Goal: Entertainment & Leisure: Browse casually

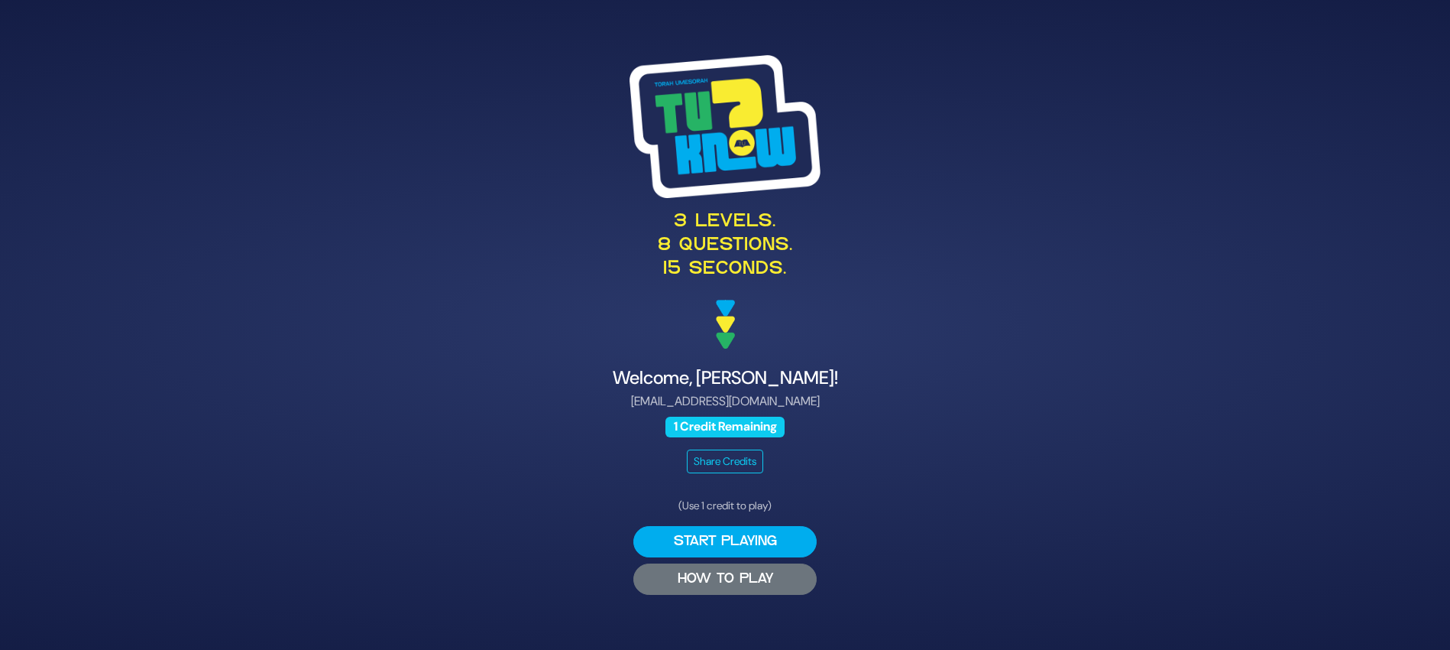
click at [728, 570] on button "HOW TO PLAY" at bounding box center [725, 578] width 183 height 31
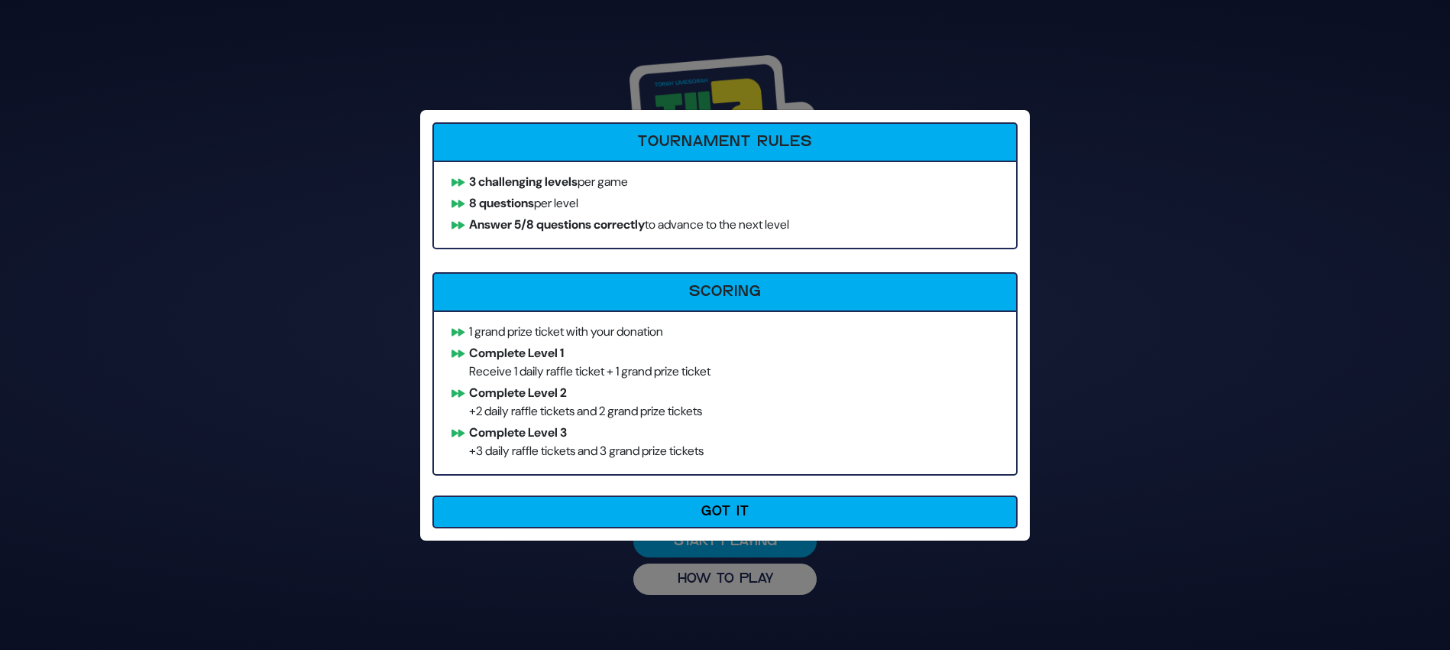
click at [781, 598] on div "How to Play Tournament Rules 3 challenging levels per game 8 questions per leve…" at bounding box center [725, 325] width 1450 height 650
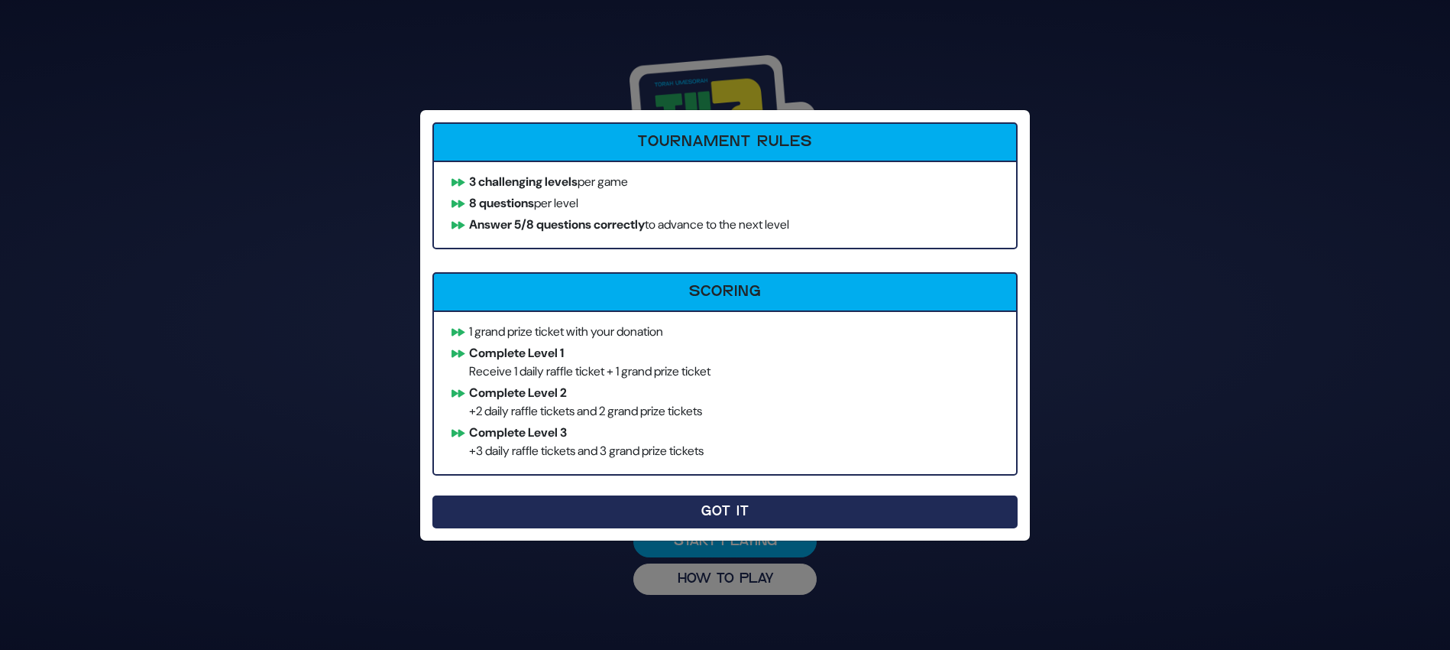
click at [768, 508] on button "Got It" at bounding box center [725, 511] width 585 height 33
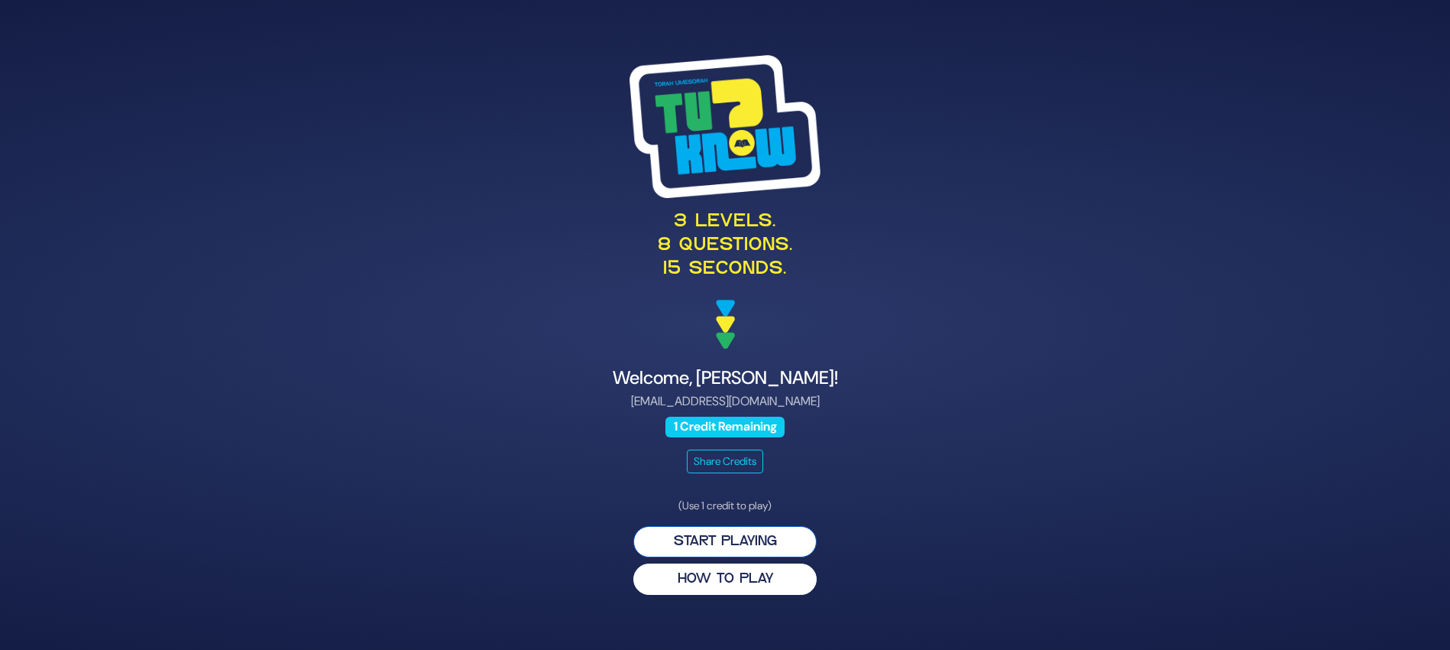
click at [748, 542] on button "Start Playing" at bounding box center [725, 541] width 183 height 31
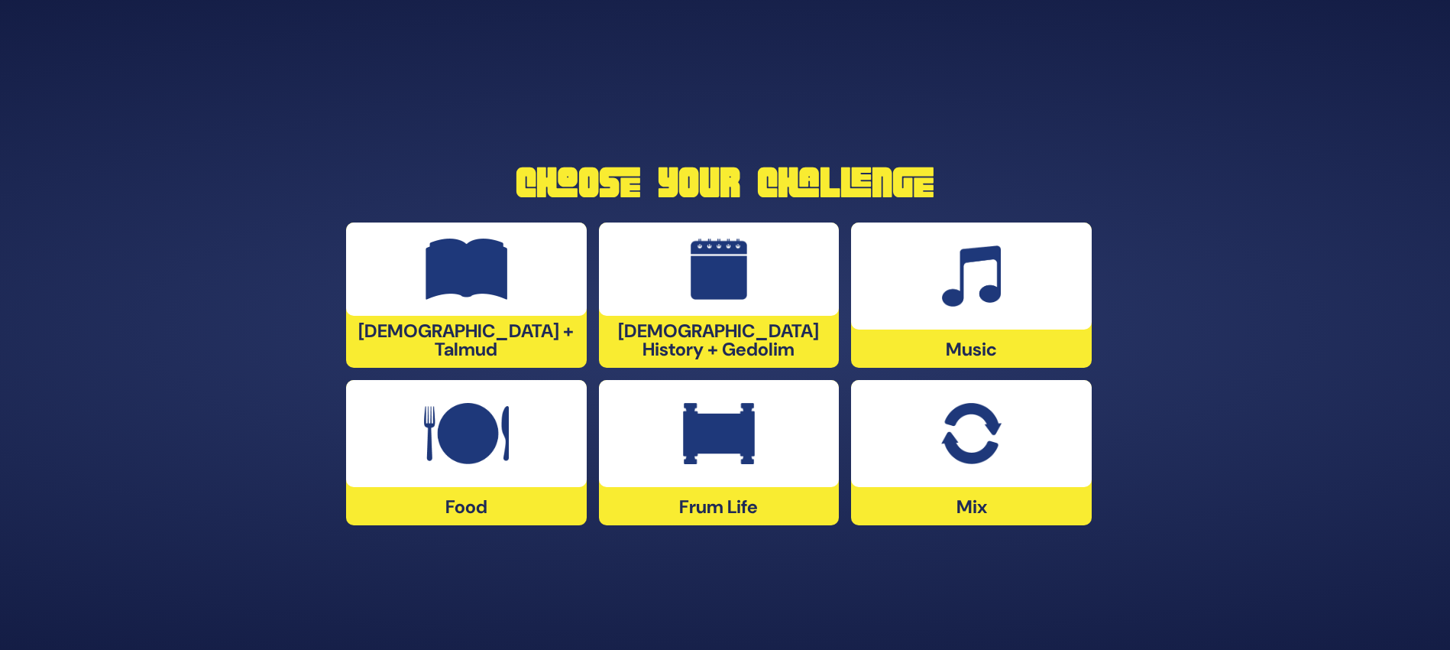
click at [763, 488] on div "Frum Life" at bounding box center [719, 452] width 241 height 145
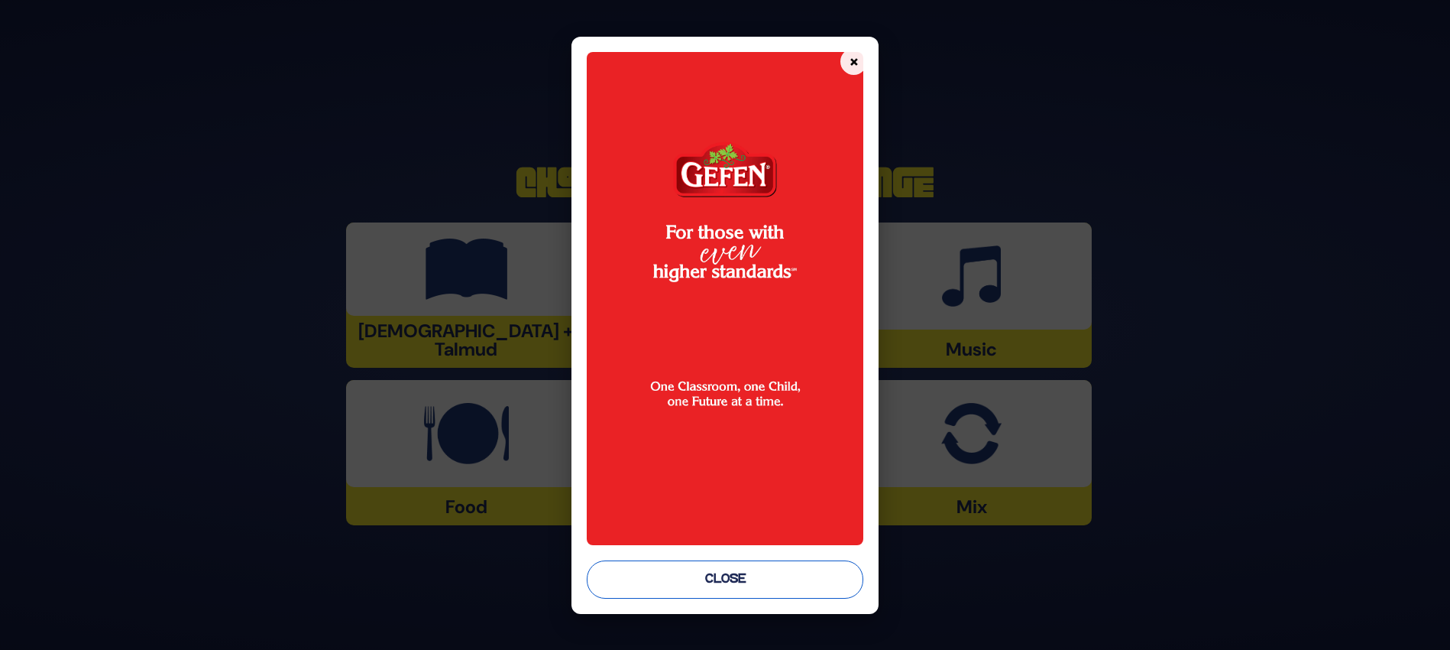
click at [718, 576] on button "Close" at bounding box center [725, 579] width 277 height 38
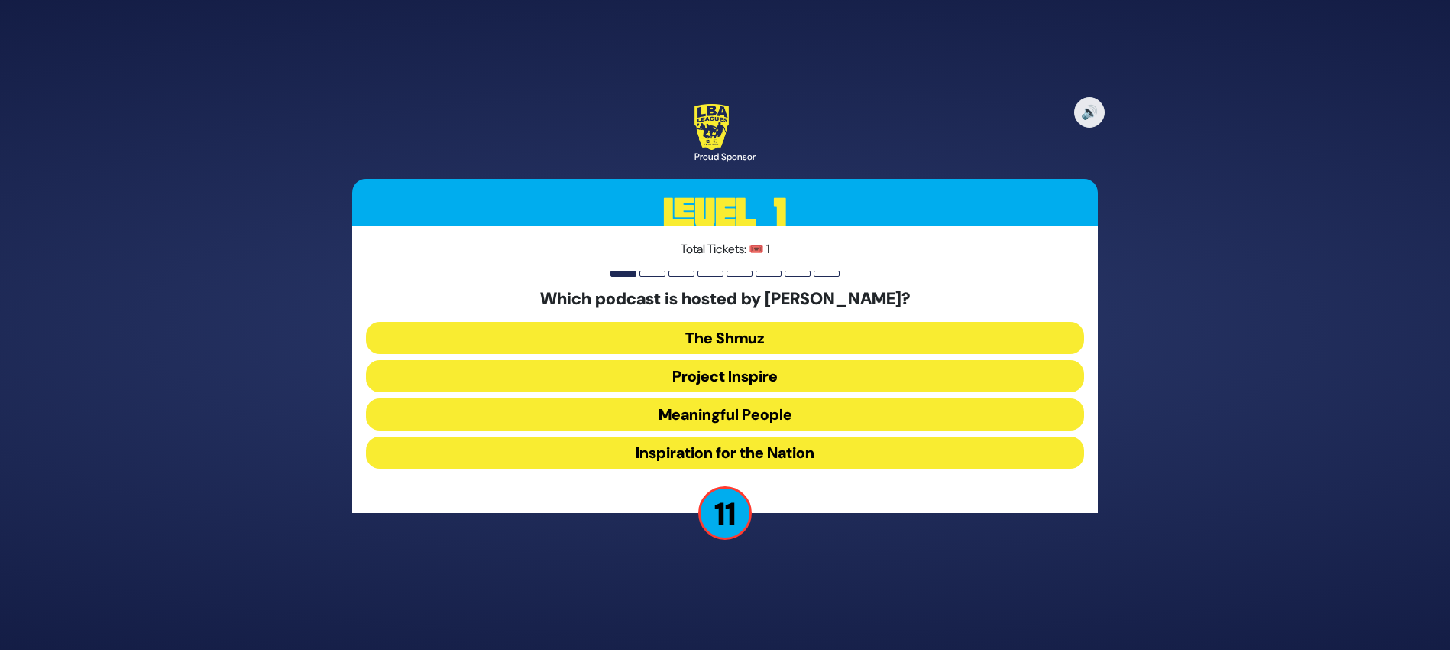
click at [721, 419] on button "Meaningful People" at bounding box center [725, 414] width 718 height 32
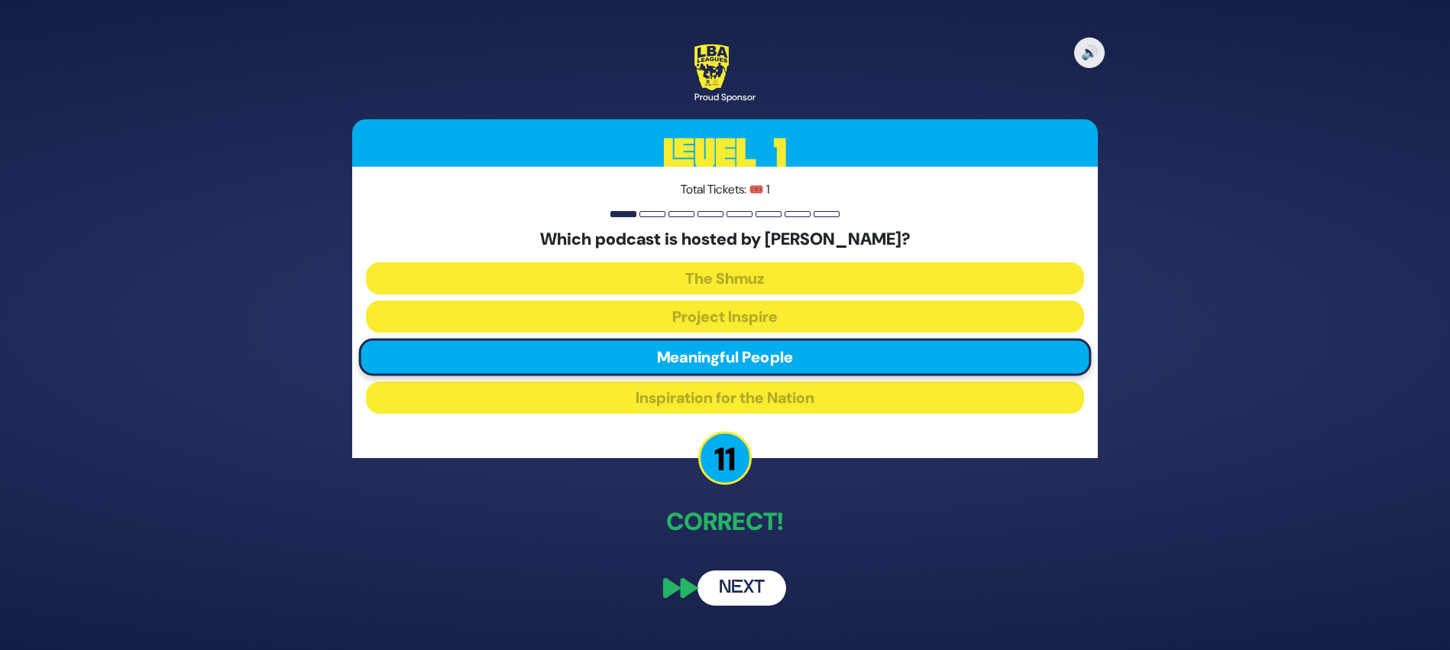
click at [754, 583] on button "Next" at bounding box center [742, 587] width 89 height 35
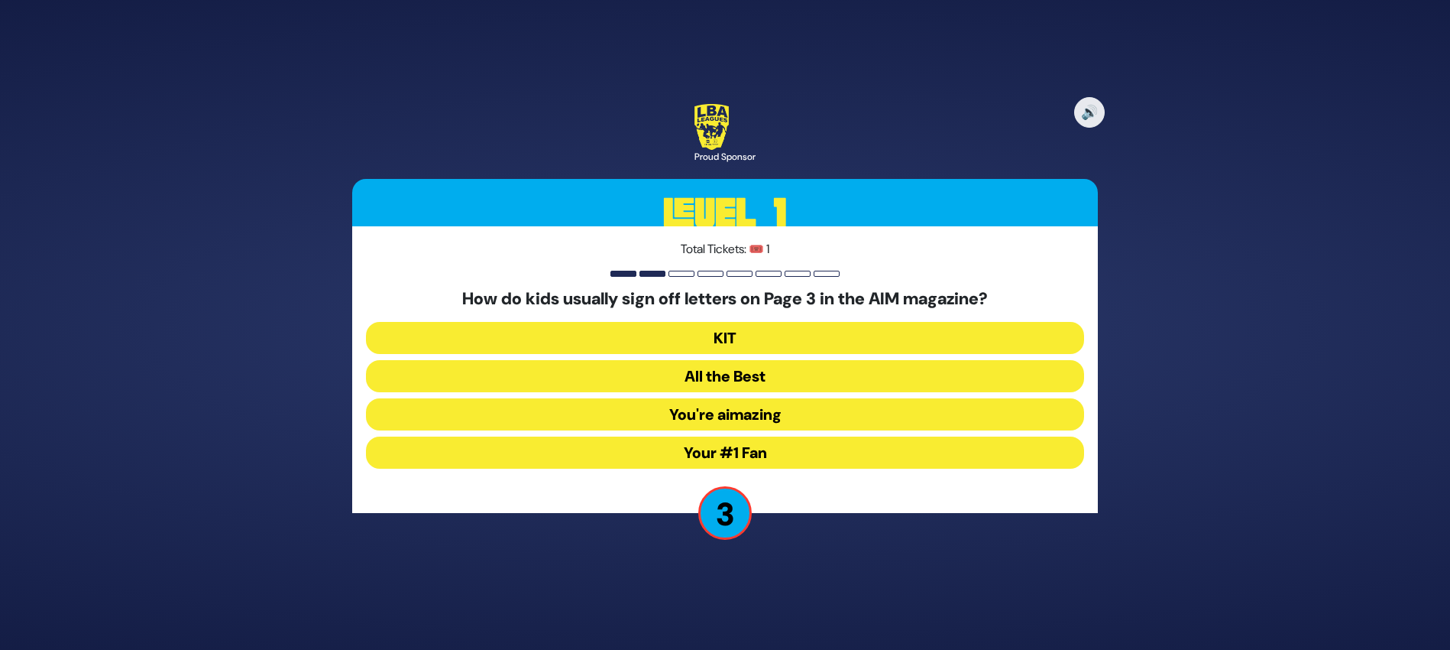
click at [752, 413] on button "You're aimazing" at bounding box center [725, 414] width 718 height 32
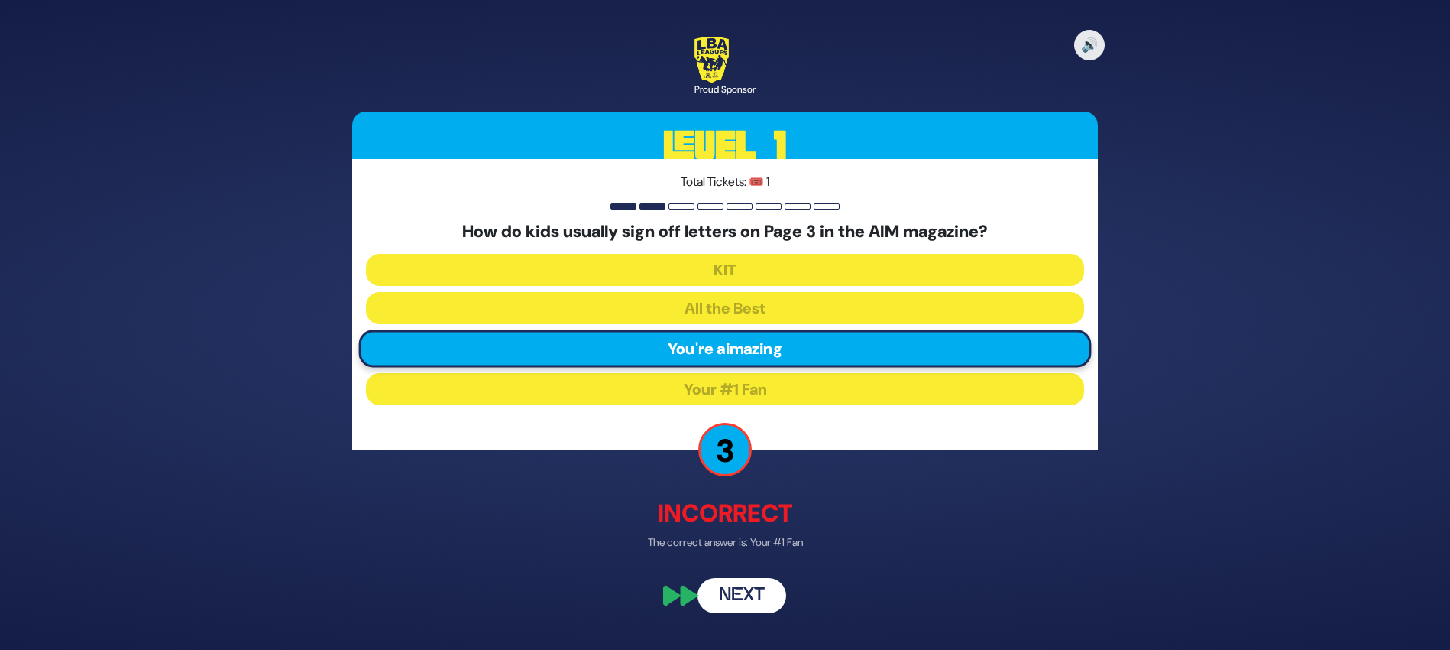
click at [726, 595] on button "Next" at bounding box center [742, 595] width 89 height 35
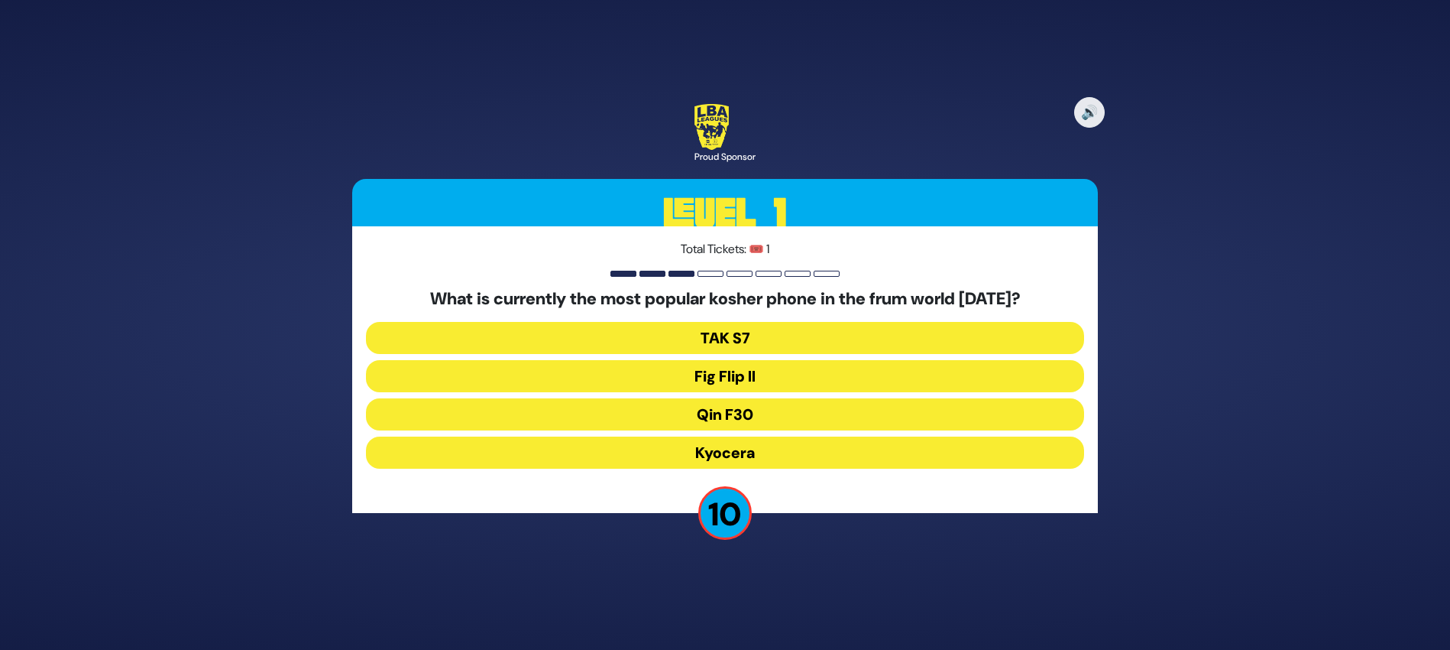
click at [736, 380] on button "Fig Flip II" at bounding box center [725, 376] width 718 height 32
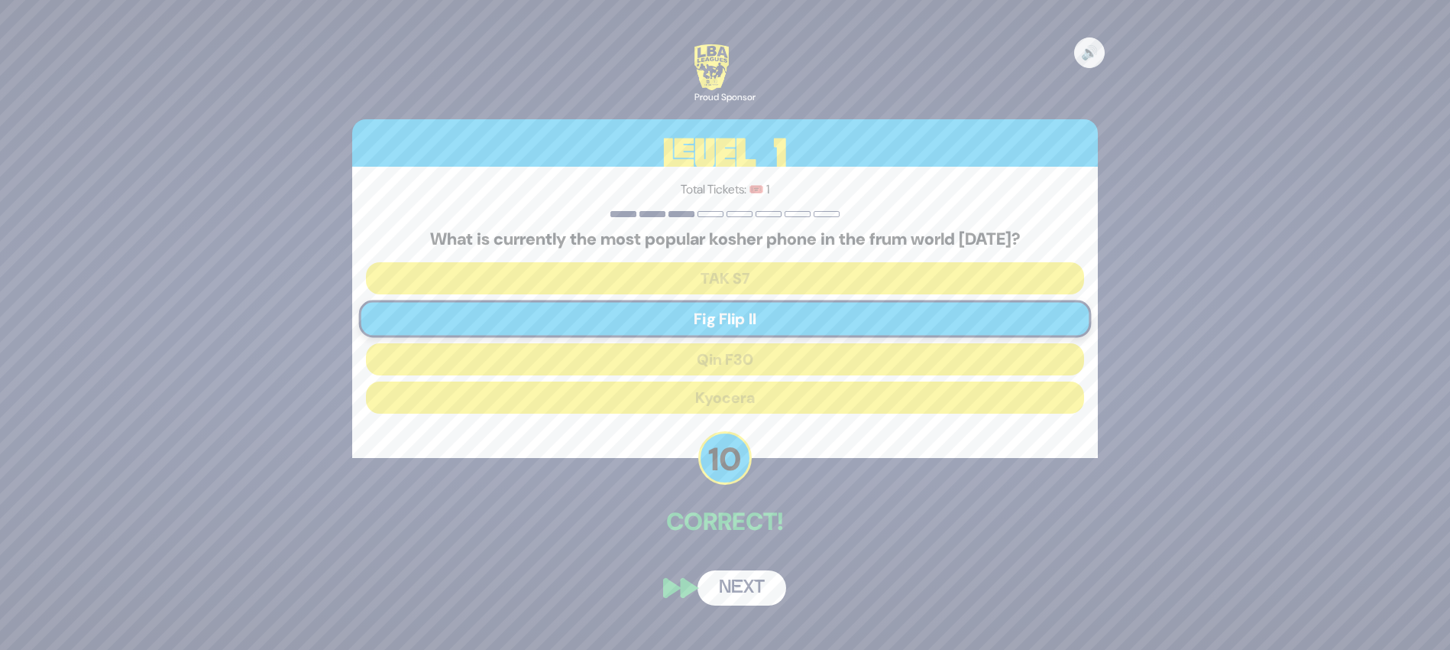
click at [749, 591] on button "Next" at bounding box center [742, 587] width 89 height 35
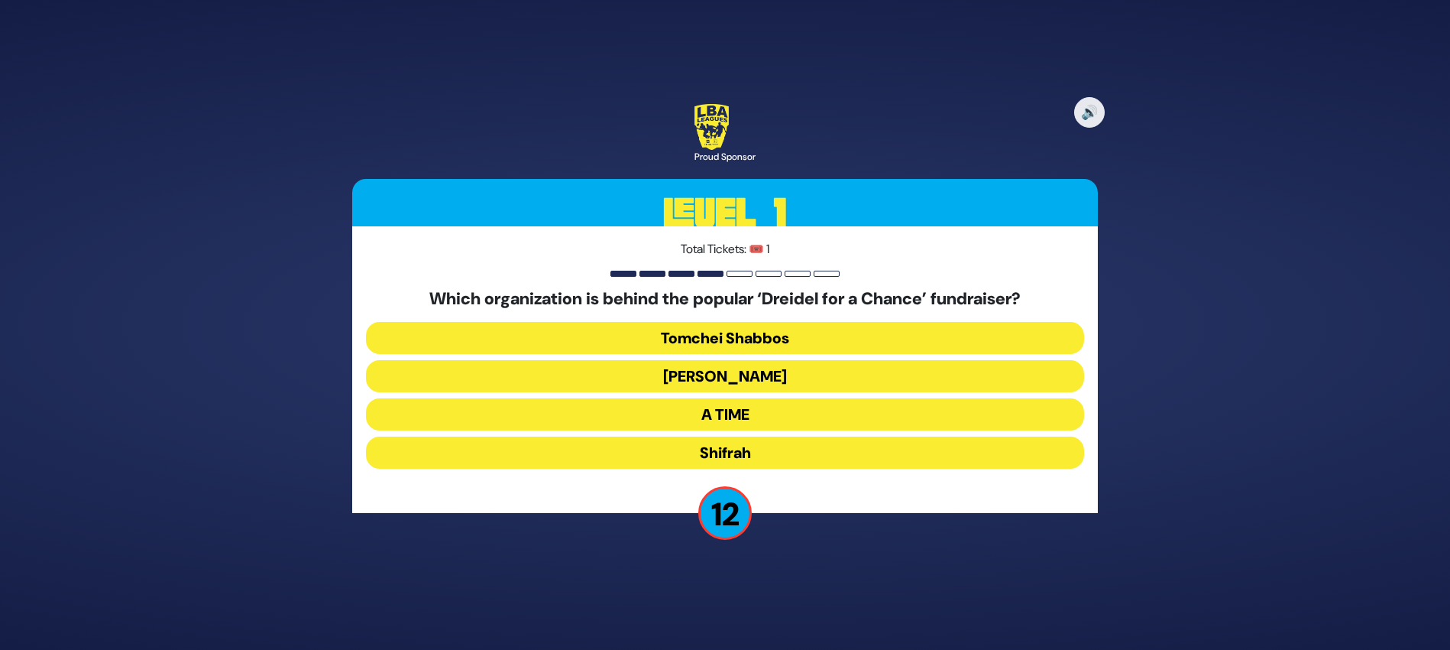
click at [745, 368] on button "[PERSON_NAME]" at bounding box center [725, 376] width 718 height 32
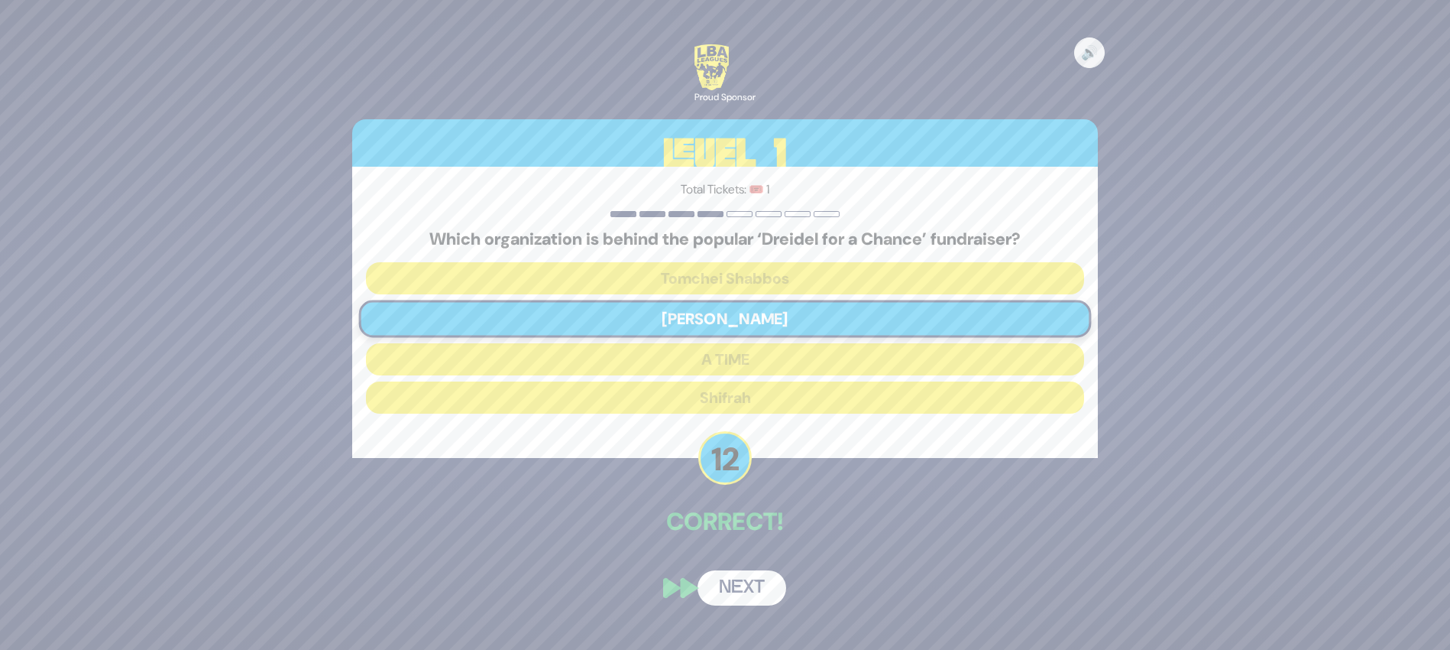
click at [727, 579] on button "Next" at bounding box center [742, 587] width 89 height 35
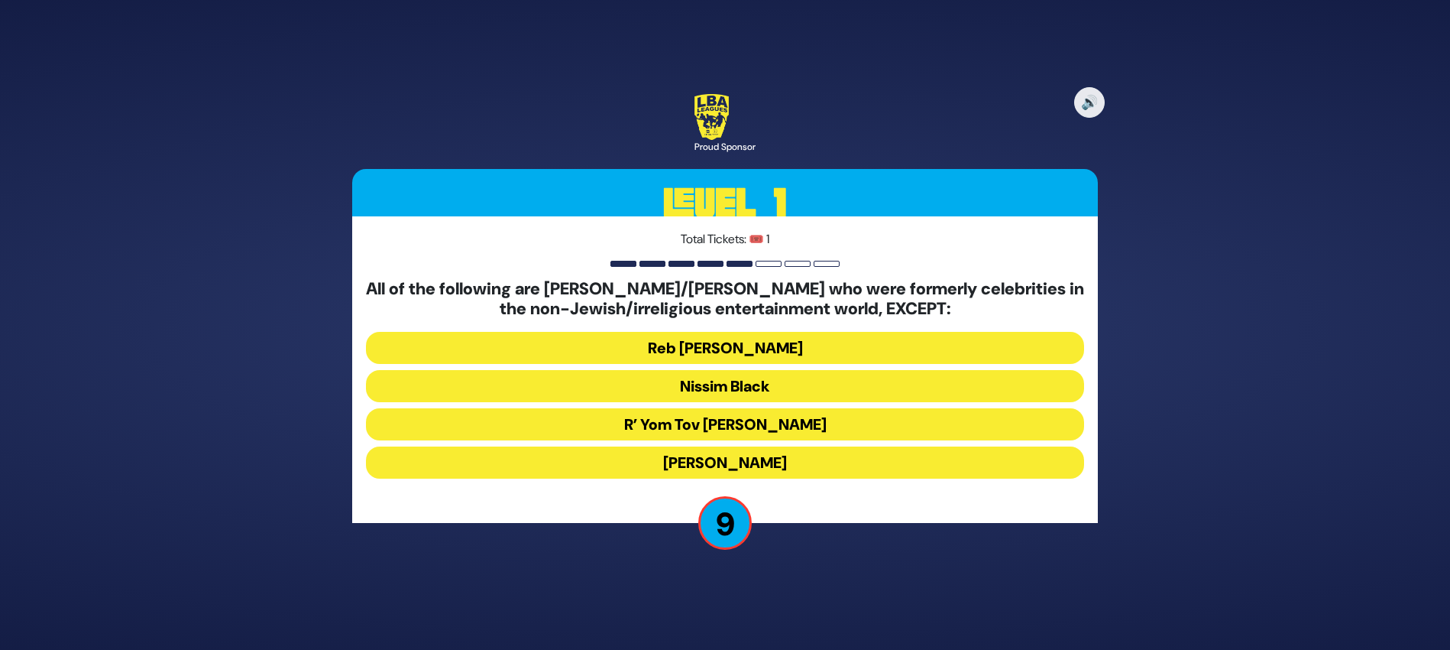
click at [730, 460] on button "[PERSON_NAME]" at bounding box center [725, 462] width 718 height 32
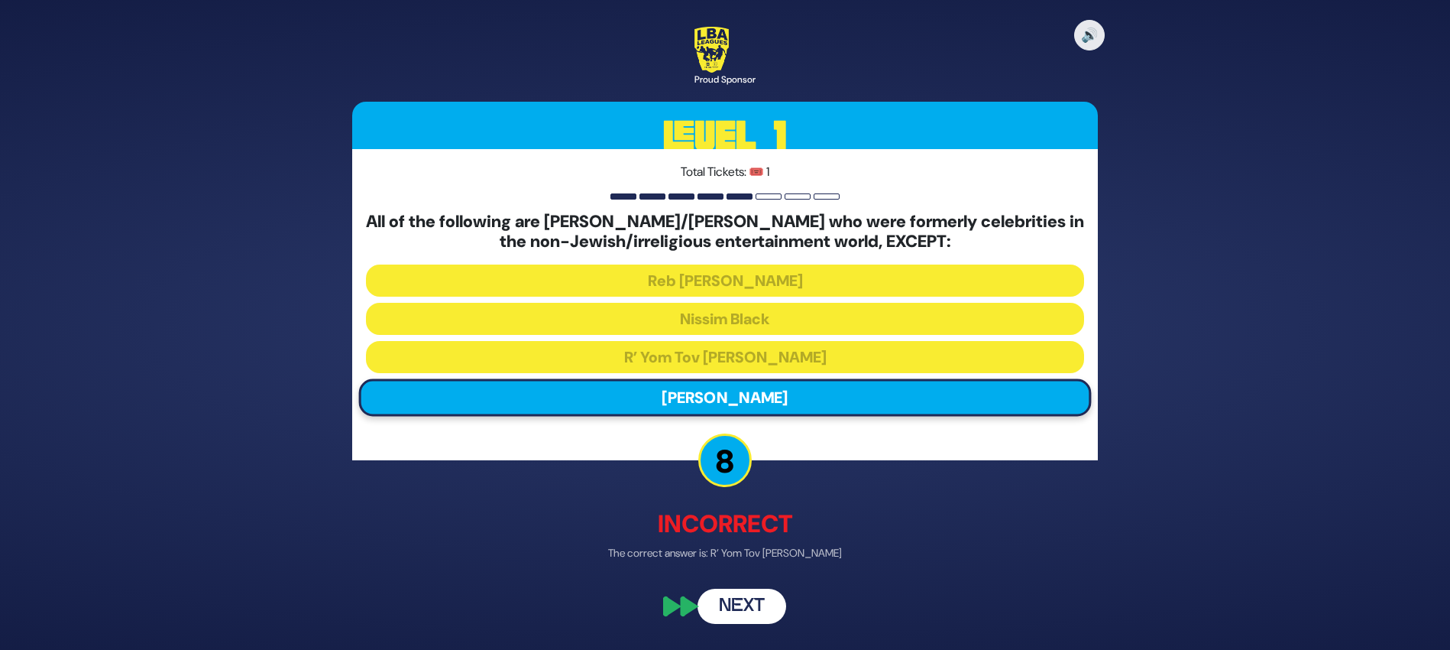
click at [744, 600] on button "Next" at bounding box center [742, 605] width 89 height 35
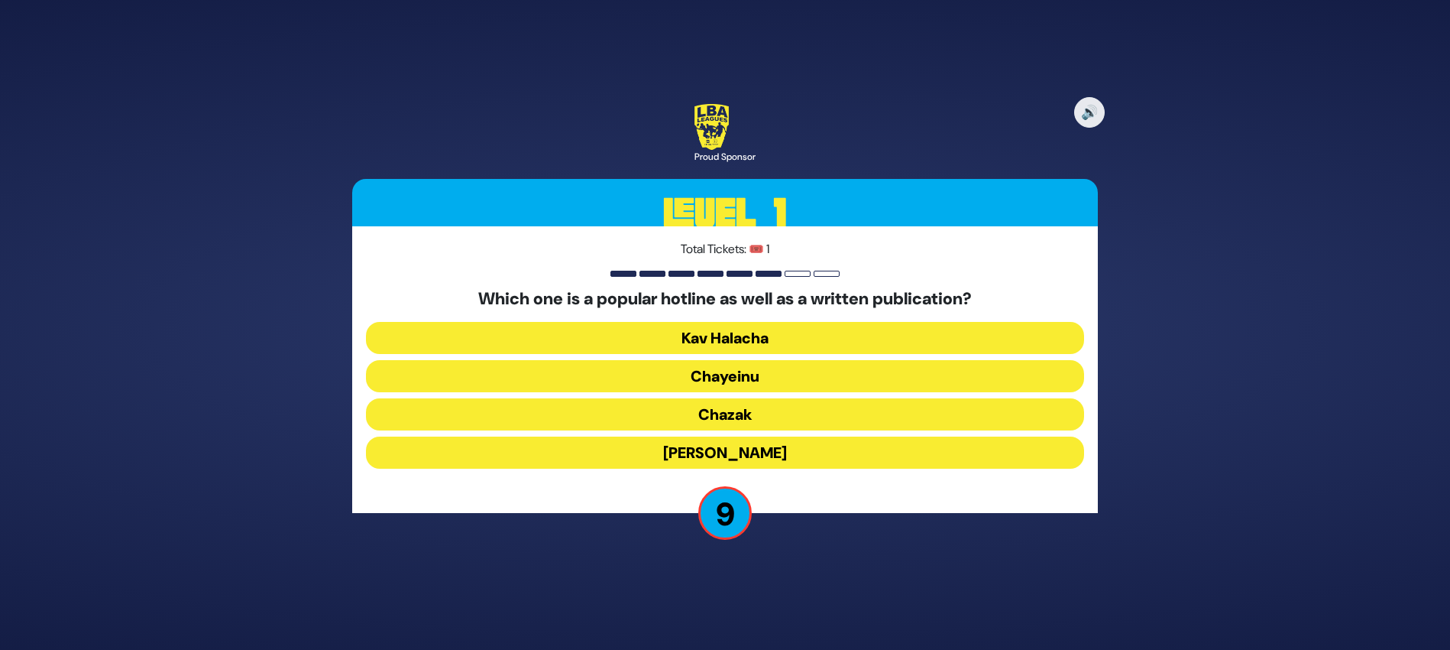
click at [738, 459] on button "[PERSON_NAME]" at bounding box center [725, 452] width 718 height 32
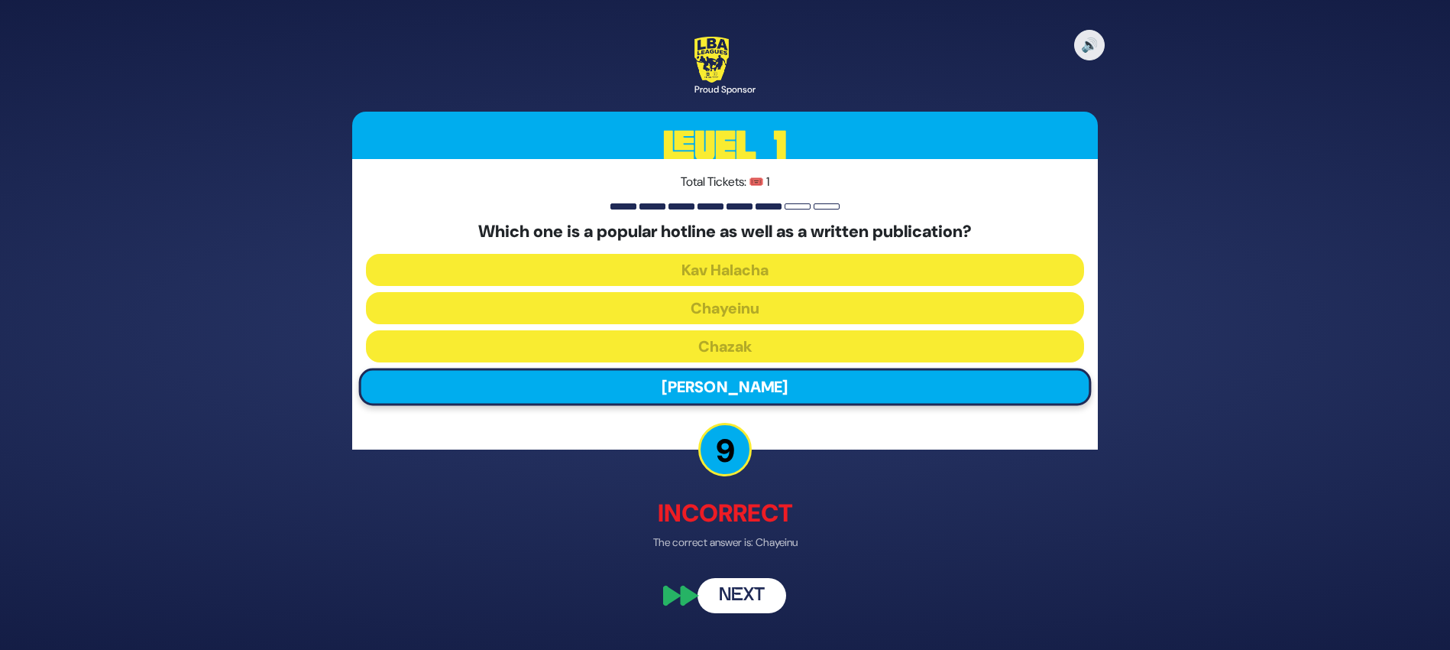
click at [740, 599] on button "Next" at bounding box center [742, 595] width 89 height 35
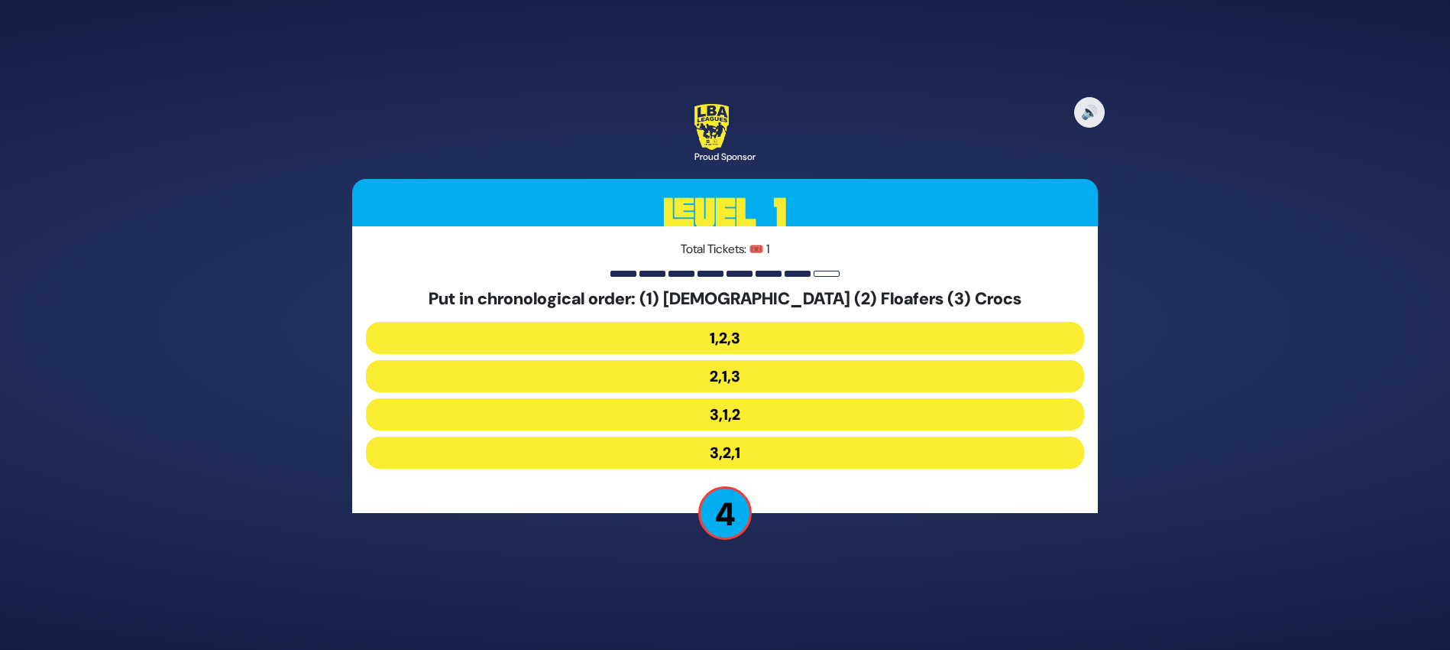
click at [732, 454] on button "3,2,1" at bounding box center [725, 452] width 718 height 32
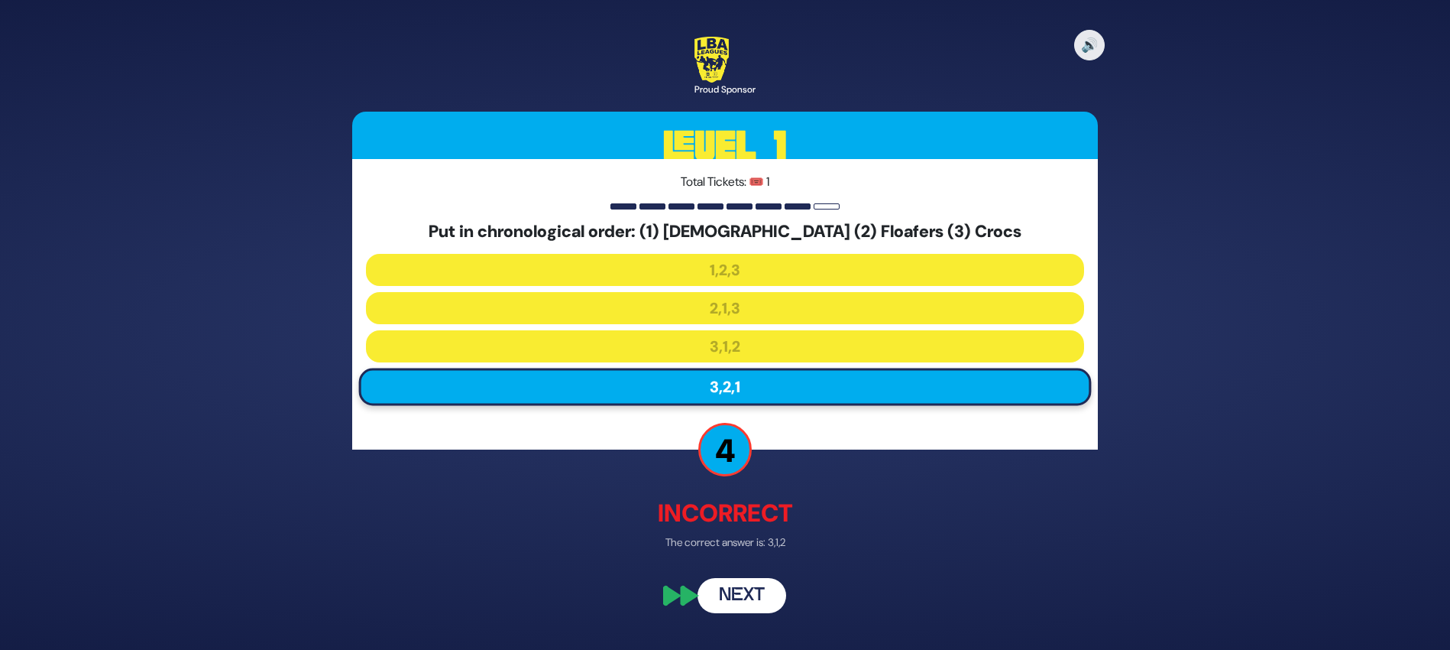
click at [755, 590] on button "Next" at bounding box center [742, 595] width 89 height 35
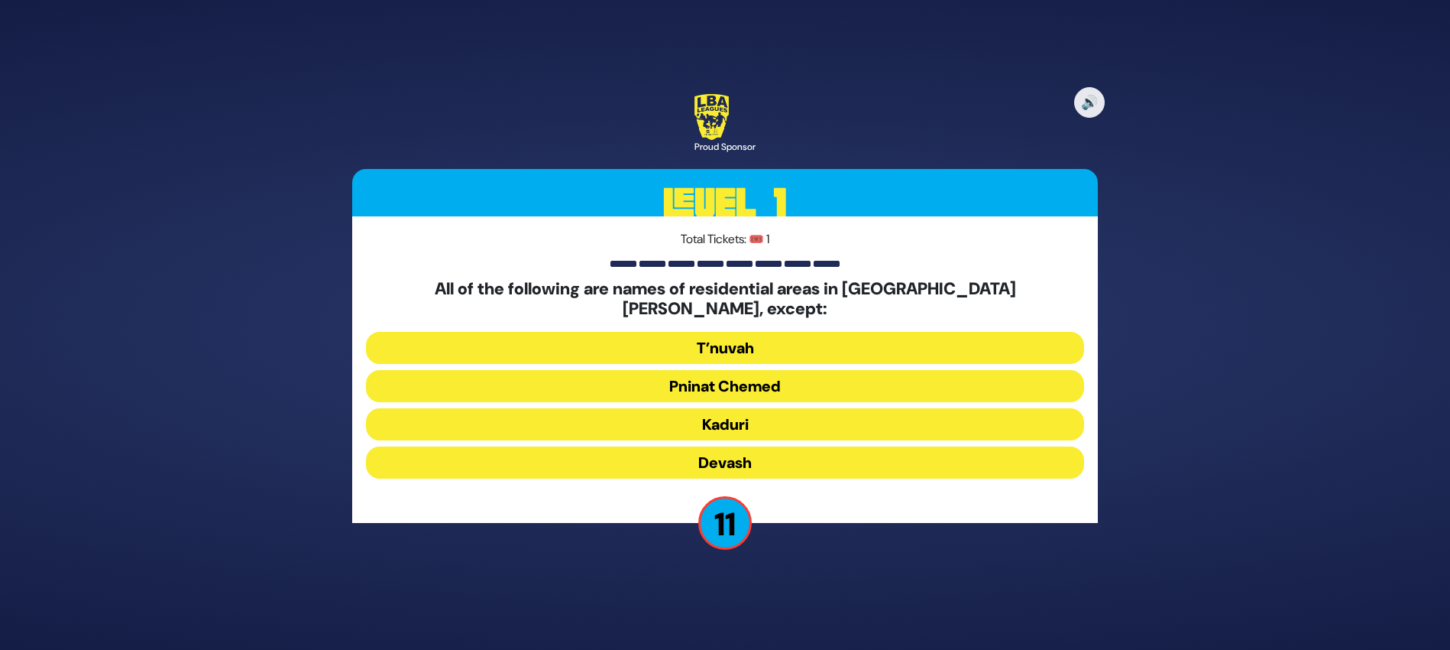
click at [750, 452] on button "Devash" at bounding box center [725, 462] width 718 height 32
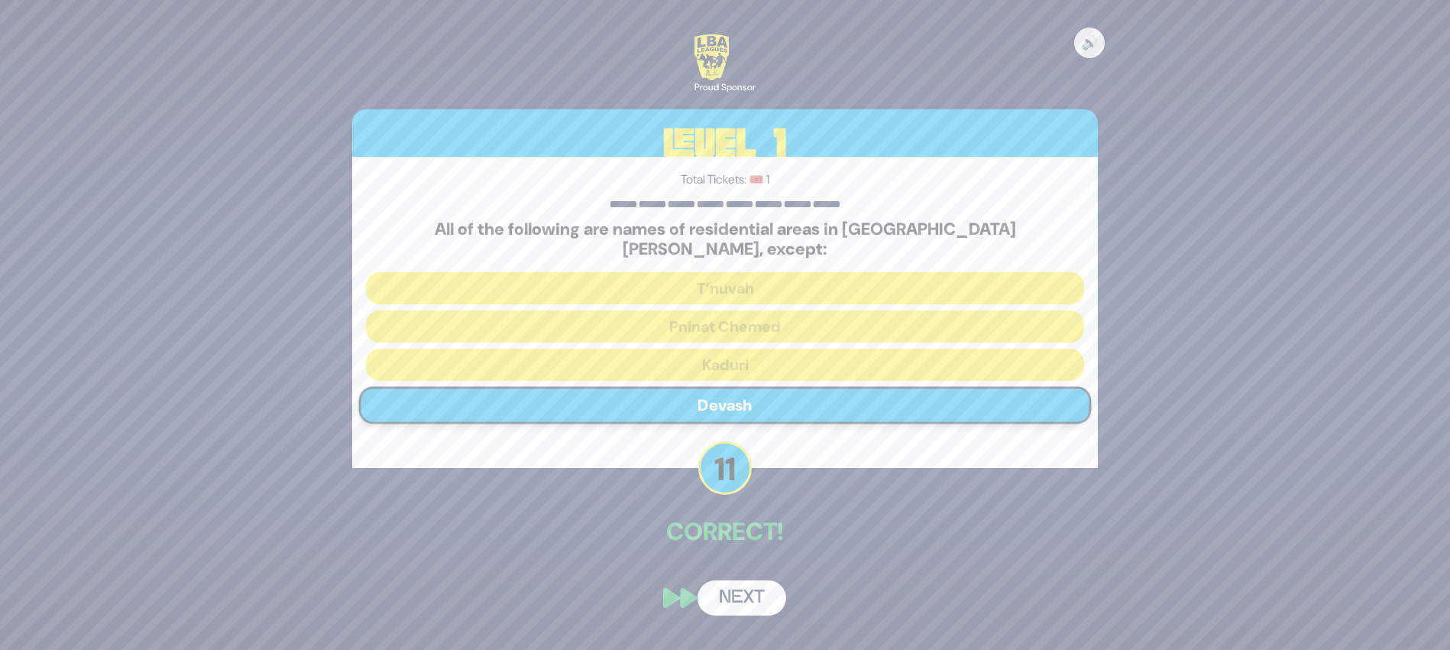
click at [731, 584] on button "Next" at bounding box center [742, 597] width 89 height 35
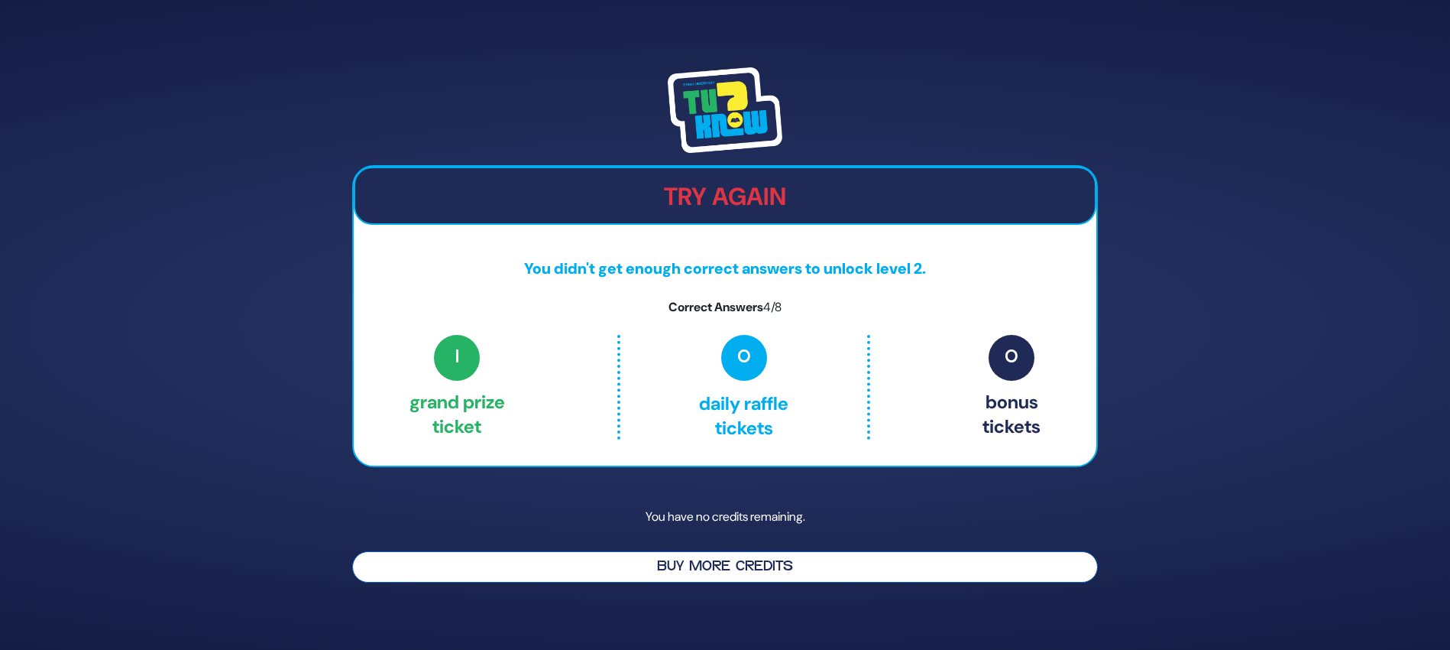
click at [820, 569] on button "Buy More Credits" at bounding box center [725, 566] width 746 height 31
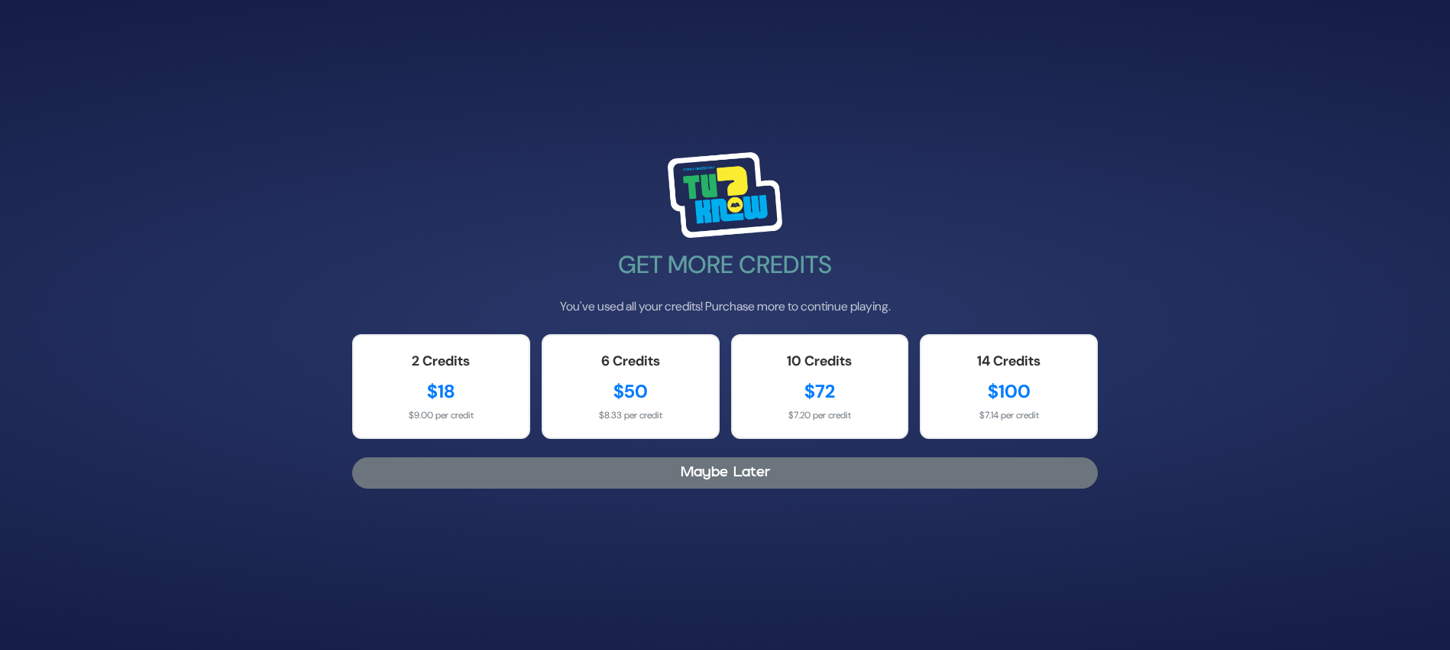
click at [672, 477] on button "Maybe Later" at bounding box center [725, 472] width 746 height 31
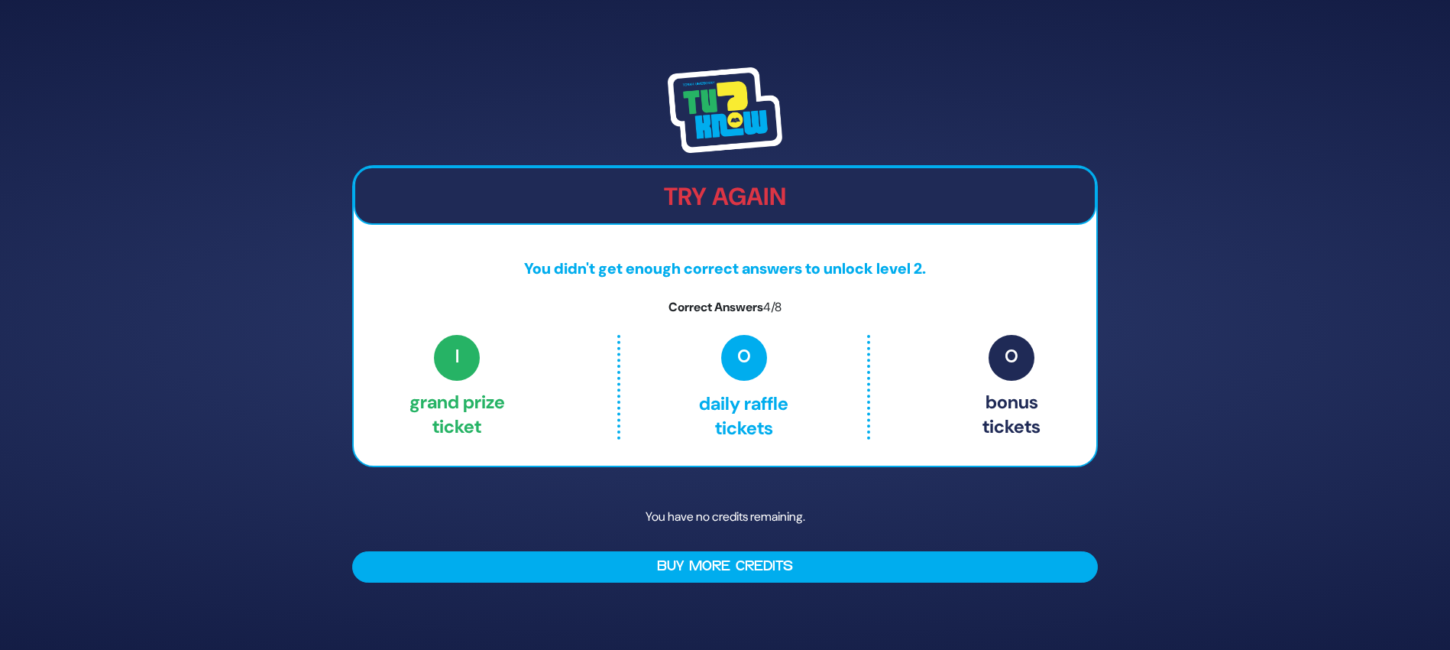
click at [1141, 132] on div "Try Again You didn't get enough correct answers to unlock level 2. Correct Answ…" at bounding box center [725, 325] width 1450 height 650
click at [679, 160] on div "Try Again You didn't get enough correct answers to unlock level 2. Correct Answ…" at bounding box center [725, 325] width 783 height 552
click at [672, 198] on h2 "Try Again" at bounding box center [725, 196] width 740 height 29
